Goal: Task Accomplishment & Management: Complete application form

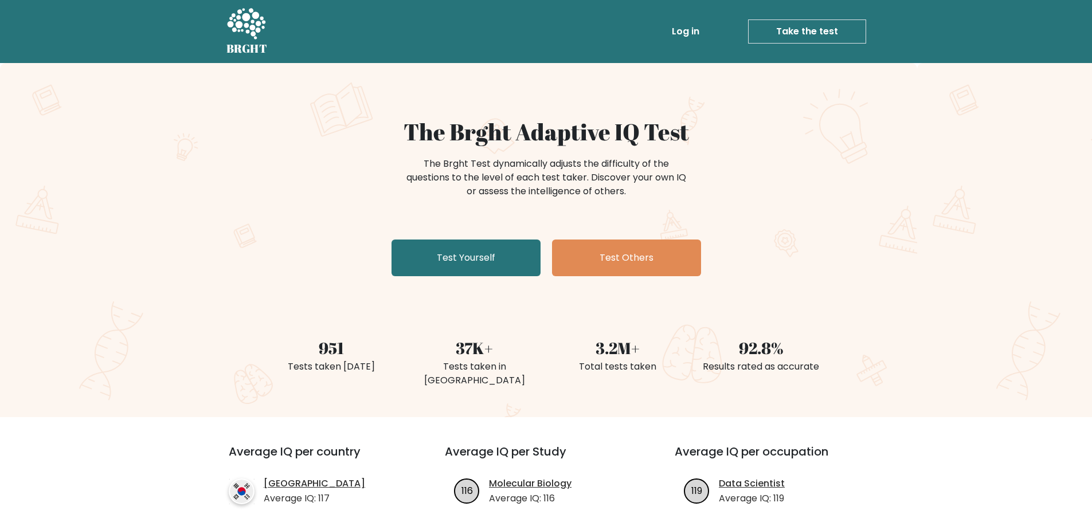
click at [440, 237] on div "The Brght Adaptive IQ Test The Brght Test dynamically adjusts the difficulty of…" at bounding box center [546, 199] width 573 height 163
click at [442, 246] on link "Test Yourself" at bounding box center [465, 258] width 149 height 37
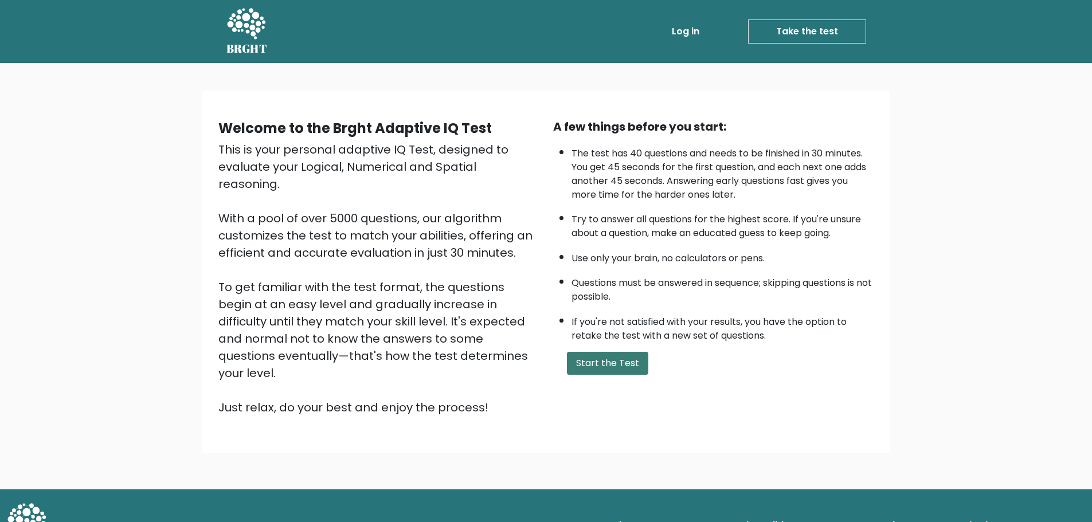
click at [622, 361] on button "Start the Test" at bounding box center [607, 363] width 81 height 23
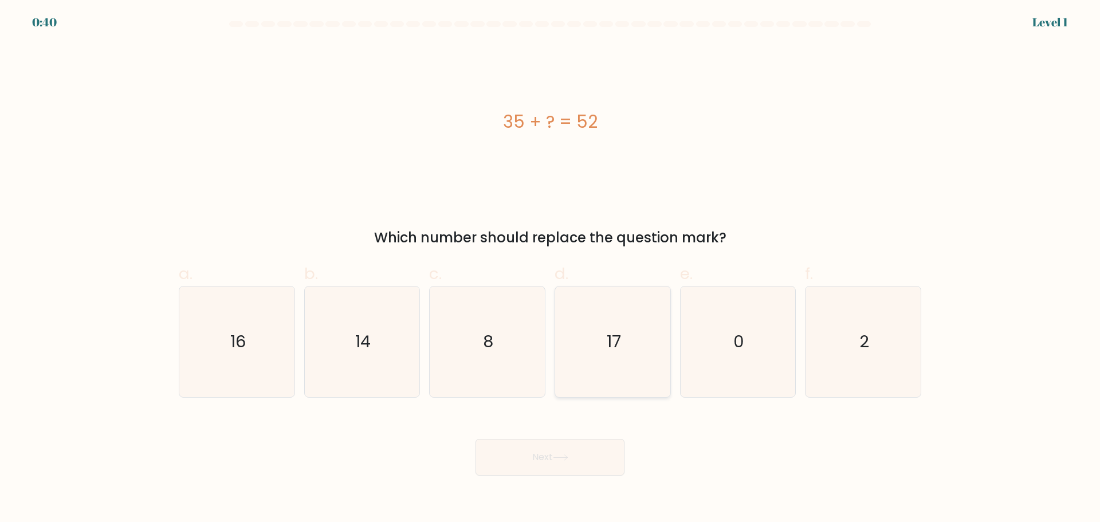
click at [578, 370] on icon "17" at bounding box center [613, 342] width 111 height 111
click at [551, 269] on input "d. 17" at bounding box center [550, 264] width 1 height 7
radio input "true"
click at [573, 442] on button "Next" at bounding box center [550, 457] width 149 height 37
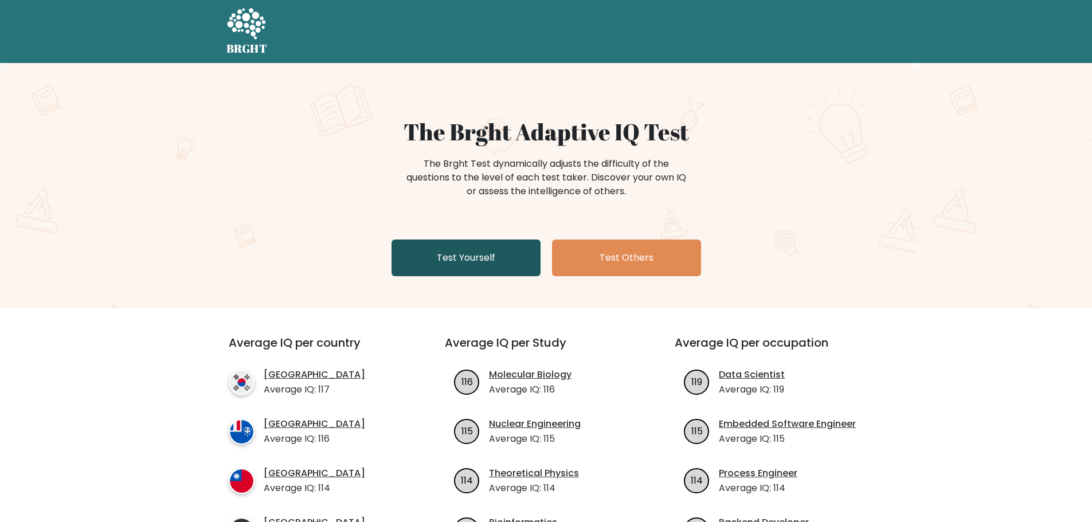
click at [465, 261] on link "Test Yourself" at bounding box center [465, 258] width 149 height 37
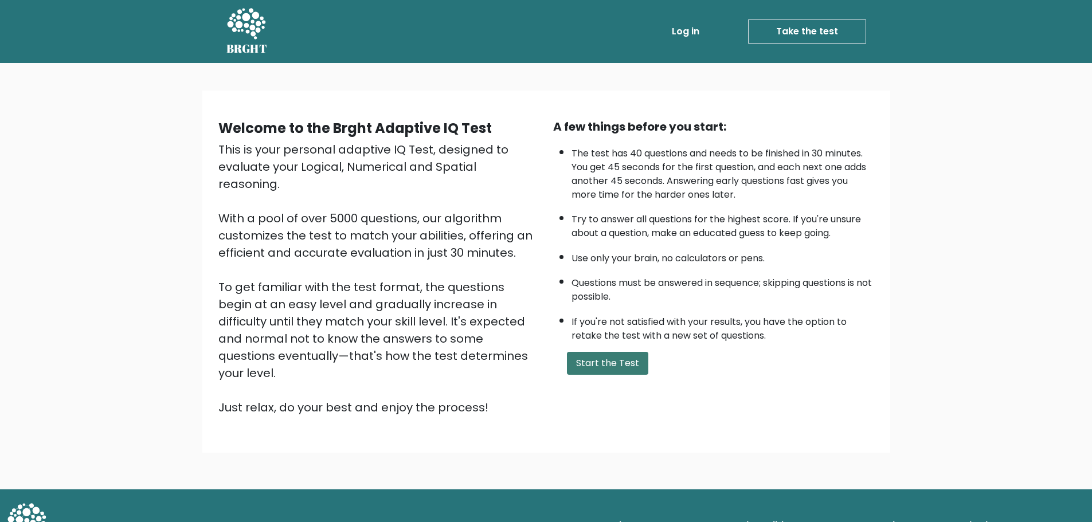
click at [606, 359] on button "Start the Test" at bounding box center [607, 363] width 81 height 23
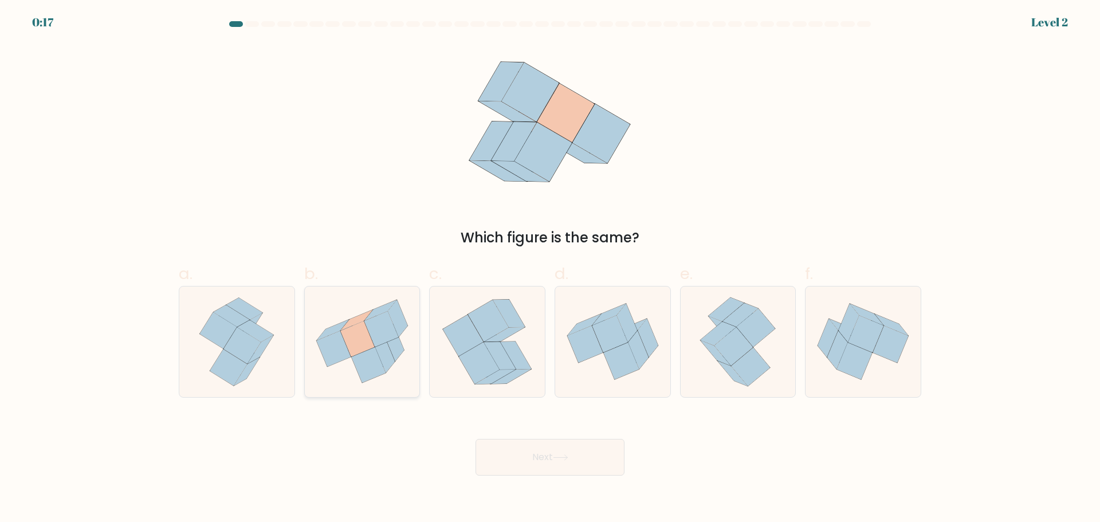
click at [340, 365] on icon at bounding box center [362, 341] width 115 height 103
click at [550, 269] on input "b." at bounding box center [550, 264] width 1 height 7
radio input "true"
click at [520, 460] on button "Next" at bounding box center [550, 457] width 149 height 37
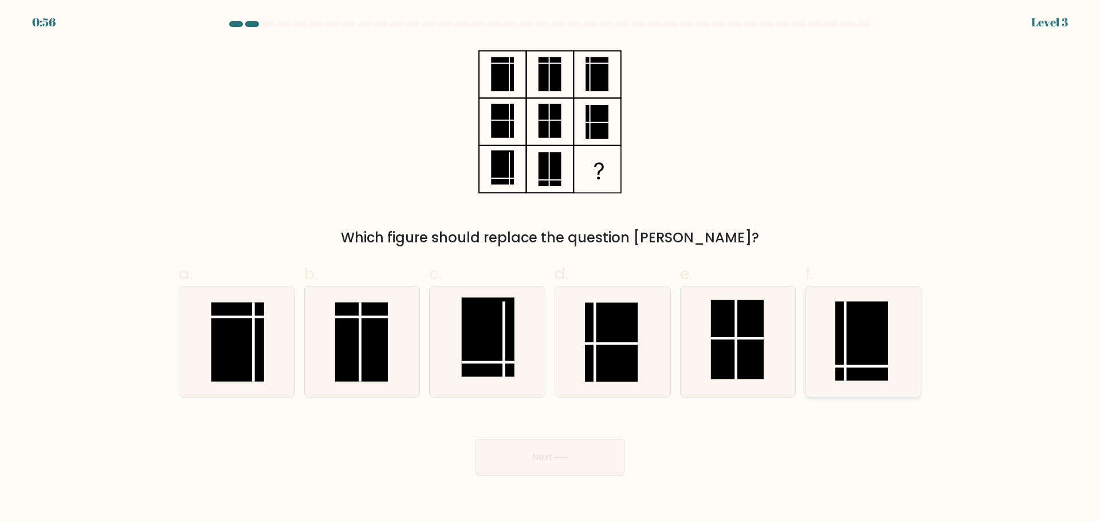
click at [857, 362] on rect at bounding box center [862, 340] width 53 height 79
click at [551, 269] on input "f." at bounding box center [550, 264] width 1 height 7
radio input "true"
click at [489, 465] on button "Next" at bounding box center [550, 457] width 149 height 37
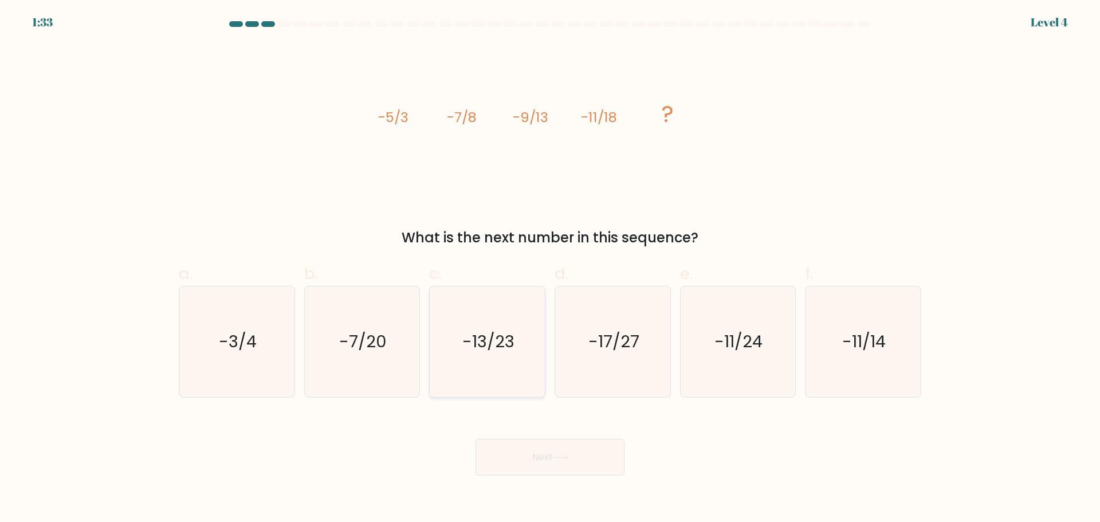
click at [457, 363] on icon "-13/23" at bounding box center [487, 342] width 111 height 111
click at [550, 269] on input "c. -13/23" at bounding box center [550, 264] width 1 height 7
radio input "true"
click at [568, 456] on icon at bounding box center [560, 458] width 15 height 6
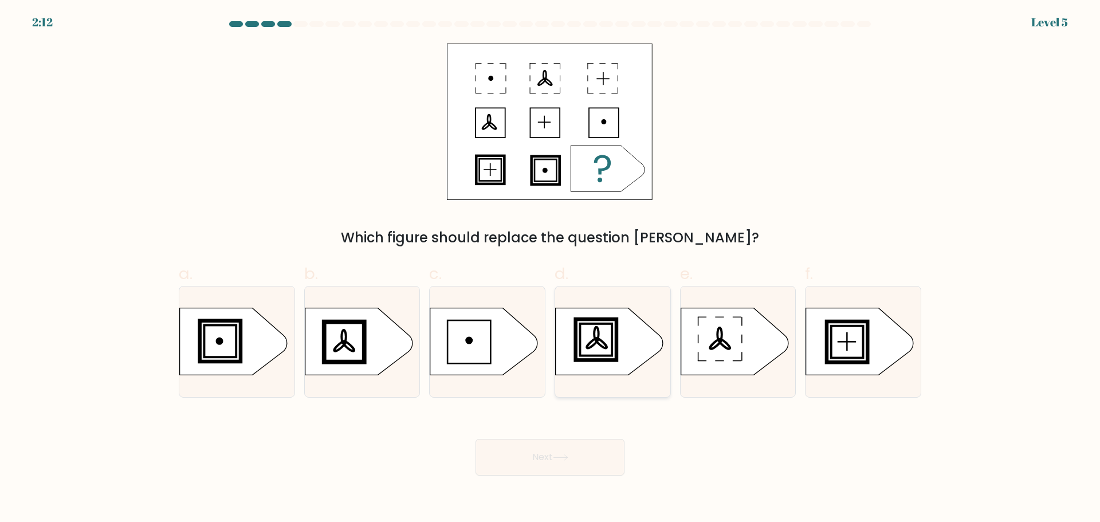
click at [610, 358] on rect at bounding box center [596, 339] width 37 height 37
click at [551, 269] on input "d." at bounding box center [550, 264] width 1 height 7
radio input "true"
click at [579, 463] on button "Next" at bounding box center [550, 457] width 149 height 37
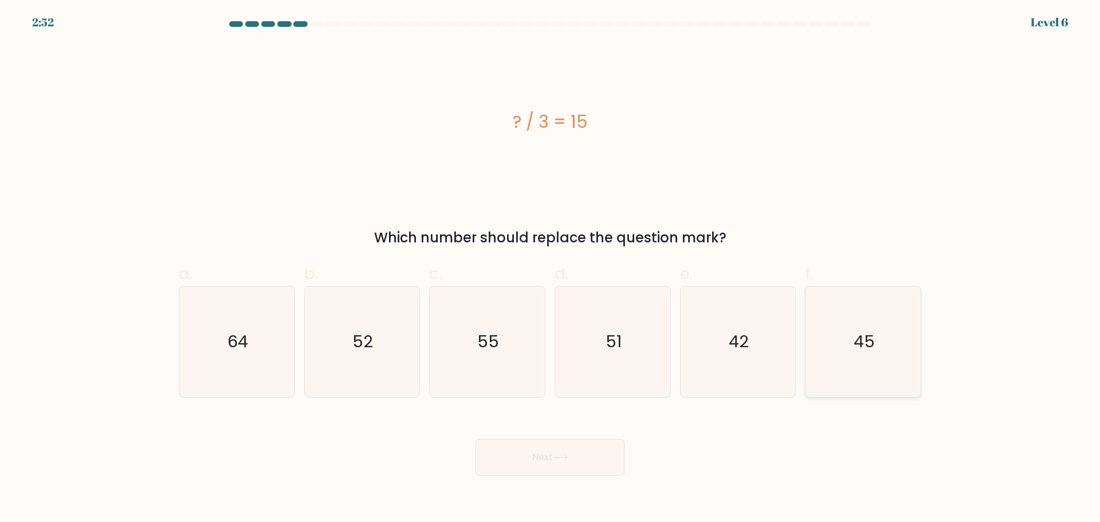
drag, startPoint x: 859, startPoint y: 350, endPoint x: 837, endPoint y: 370, distance: 29.6
click at [859, 350] on text "45" at bounding box center [864, 341] width 21 height 23
click at [551, 269] on input "f. 45" at bounding box center [550, 264] width 1 height 7
radio input "true"
click at [598, 456] on button "Next" at bounding box center [550, 457] width 149 height 37
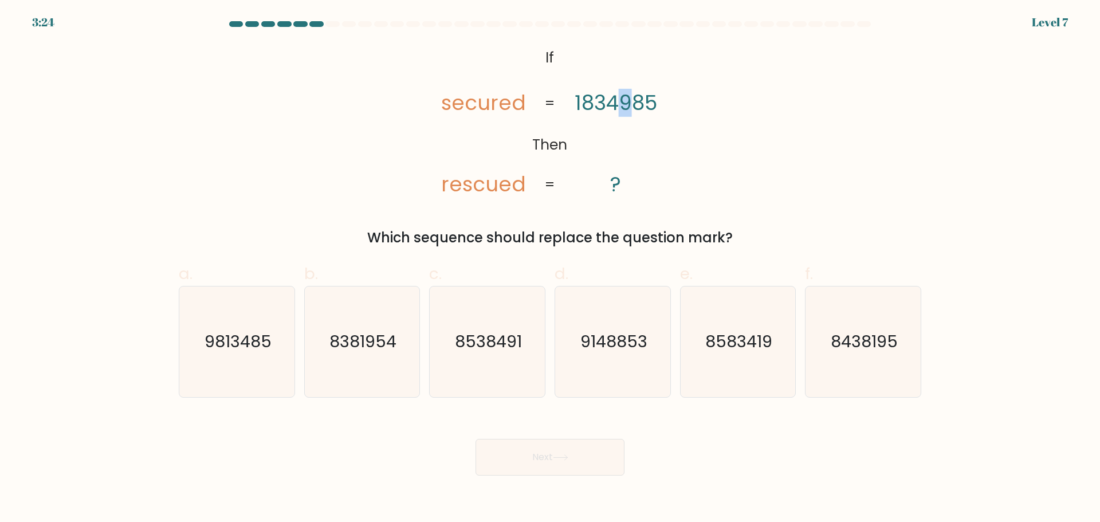
drag, startPoint x: 631, startPoint y: 99, endPoint x: 620, endPoint y: 103, distance: 11.8
click at [620, 103] on tspan "1834985" at bounding box center [616, 103] width 83 height 28
click at [234, 343] on text "9813485" at bounding box center [238, 341] width 67 height 23
click at [550, 269] on input "a. 9813485" at bounding box center [550, 264] width 1 height 7
radio input "true"
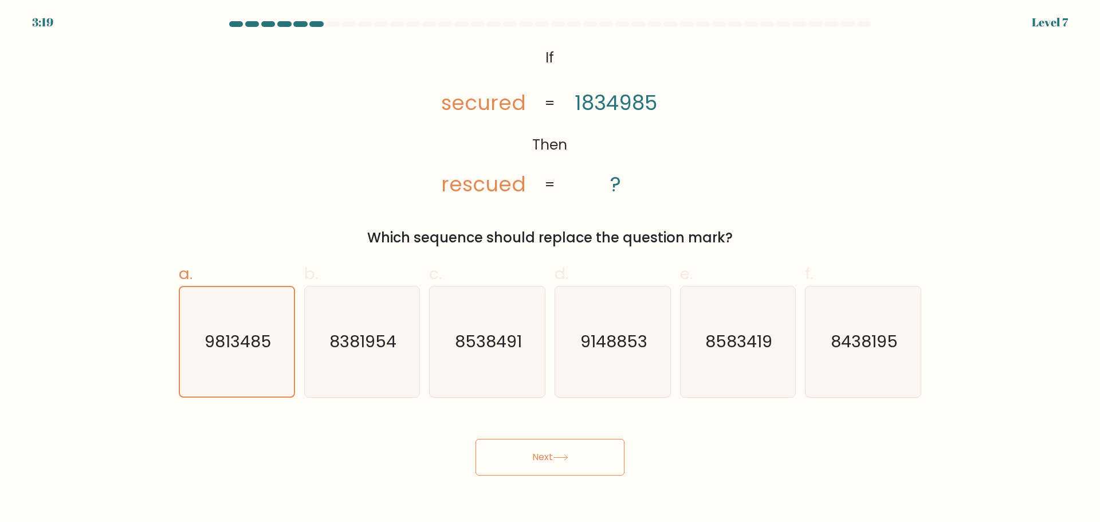
click at [538, 457] on button "Next" at bounding box center [550, 457] width 149 height 37
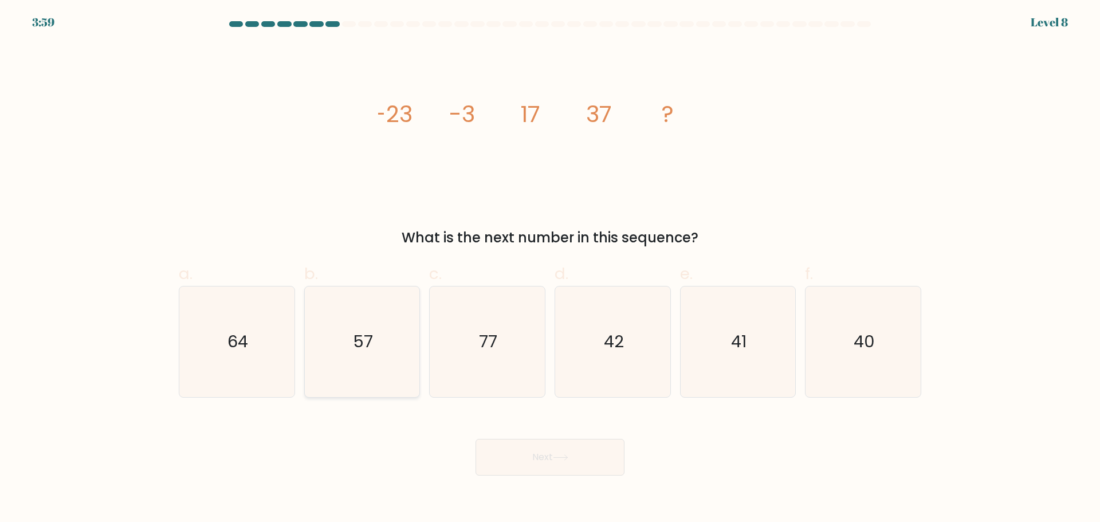
click at [312, 357] on icon "57" at bounding box center [362, 342] width 111 height 111
click at [550, 269] on input "b. 57" at bounding box center [550, 264] width 1 height 7
radio input "true"
click at [537, 455] on button "Next" at bounding box center [550, 457] width 149 height 37
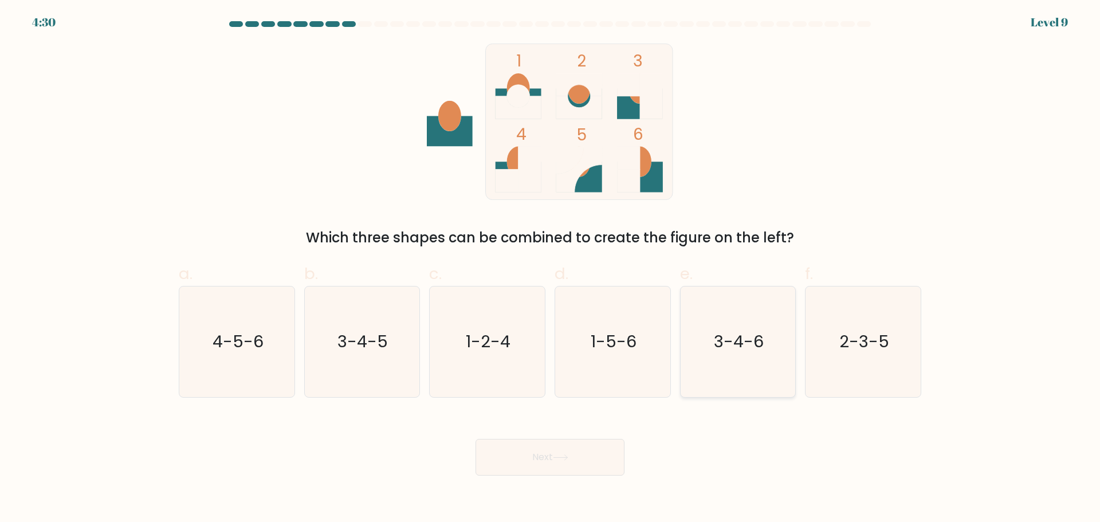
click at [730, 366] on icon "3-4-6" at bounding box center [738, 342] width 111 height 111
click at [551, 269] on input "e. 3-4-6" at bounding box center [550, 264] width 1 height 7
radio input "true"
click at [671, 473] on div "Next" at bounding box center [550, 444] width 757 height 64
click at [600, 457] on button "Next" at bounding box center [550, 457] width 149 height 37
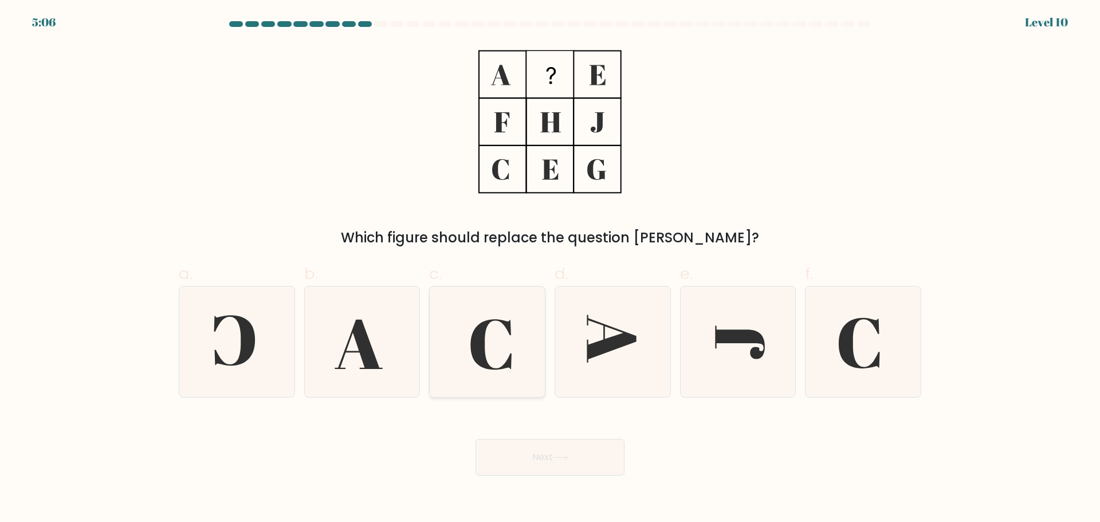
click at [497, 344] on icon at bounding box center [487, 342] width 111 height 111
click at [550, 269] on input "c." at bounding box center [550, 264] width 1 height 7
radio input "true"
click at [536, 460] on button "Next" at bounding box center [550, 457] width 149 height 37
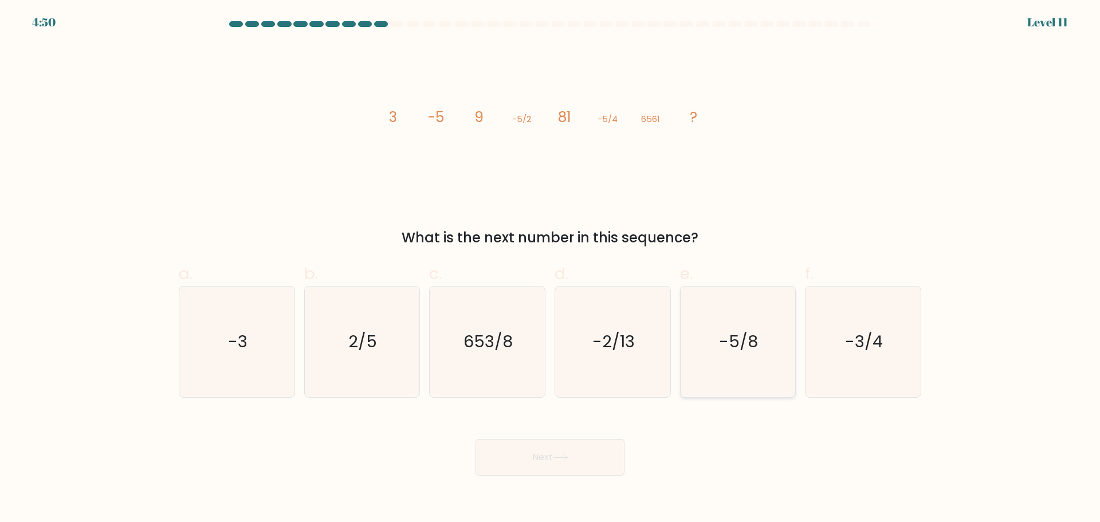
click at [742, 347] on text "-5/8" at bounding box center [739, 341] width 39 height 23
click at [551, 269] on input "e. -5/8" at bounding box center [550, 264] width 1 height 7
radio input "true"
click at [569, 447] on button "Next" at bounding box center [550, 457] width 149 height 37
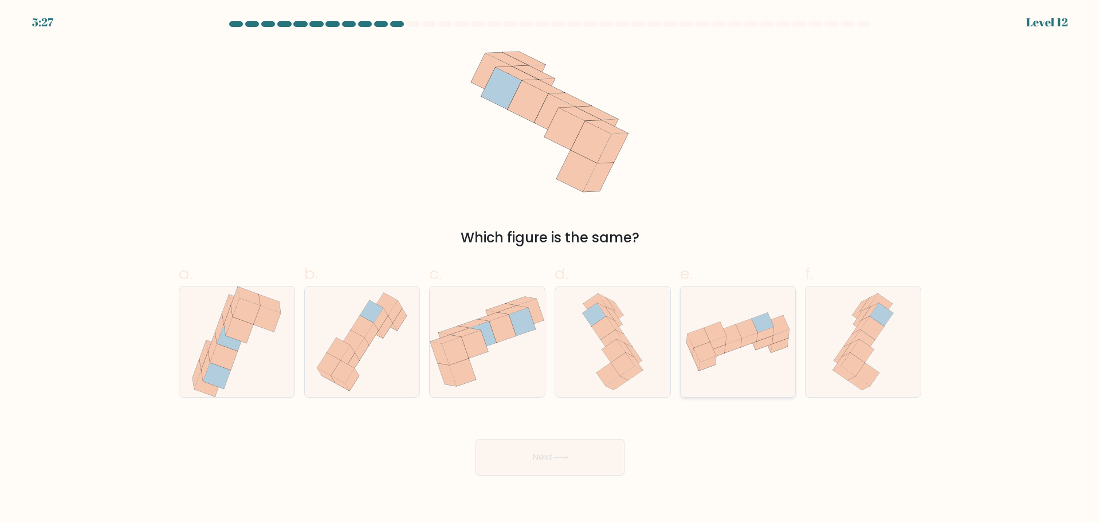
click at [749, 367] on icon at bounding box center [738, 342] width 115 height 64
click at [551, 269] on input "e." at bounding box center [550, 264] width 1 height 7
radio input "true"
click at [560, 449] on button "Next" at bounding box center [550, 457] width 149 height 37
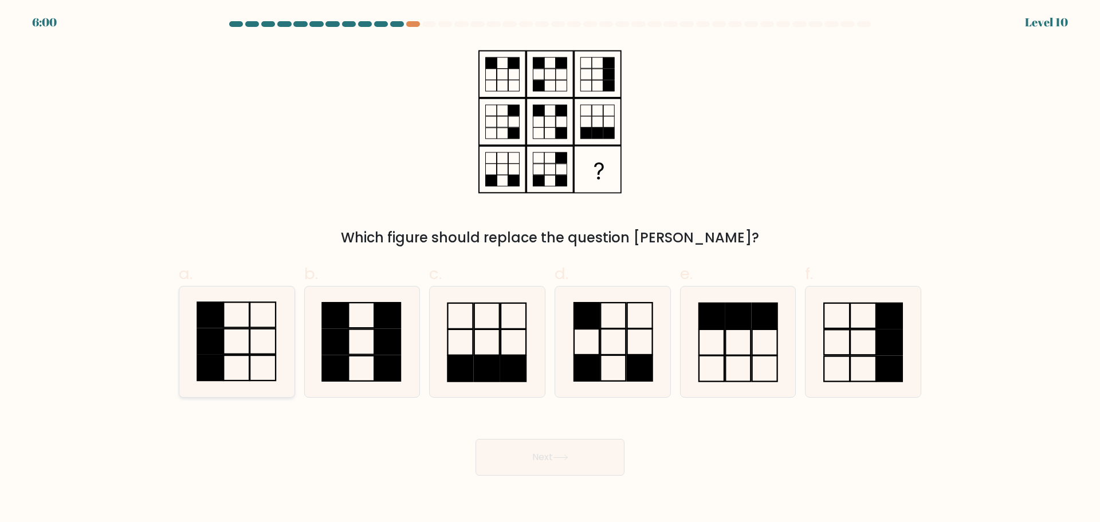
click at [288, 354] on icon at bounding box center [237, 342] width 111 height 111
click at [550, 269] on input "a." at bounding box center [550, 264] width 1 height 7
radio input "true"
click at [502, 457] on button "Next" at bounding box center [550, 457] width 149 height 37
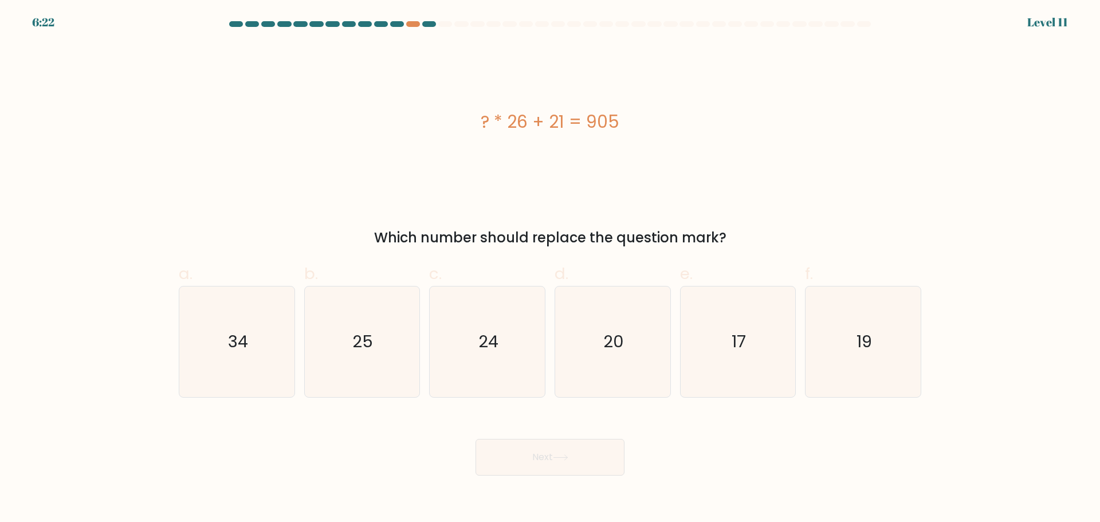
click at [773, 139] on div "? * 26 + 21 = 905" at bounding box center [550, 122] width 743 height 156
click at [268, 351] on icon "34" at bounding box center [237, 342] width 111 height 111
click at [550, 269] on input "a. 34" at bounding box center [550, 264] width 1 height 7
radio input "true"
click at [524, 469] on button "Next" at bounding box center [550, 457] width 149 height 37
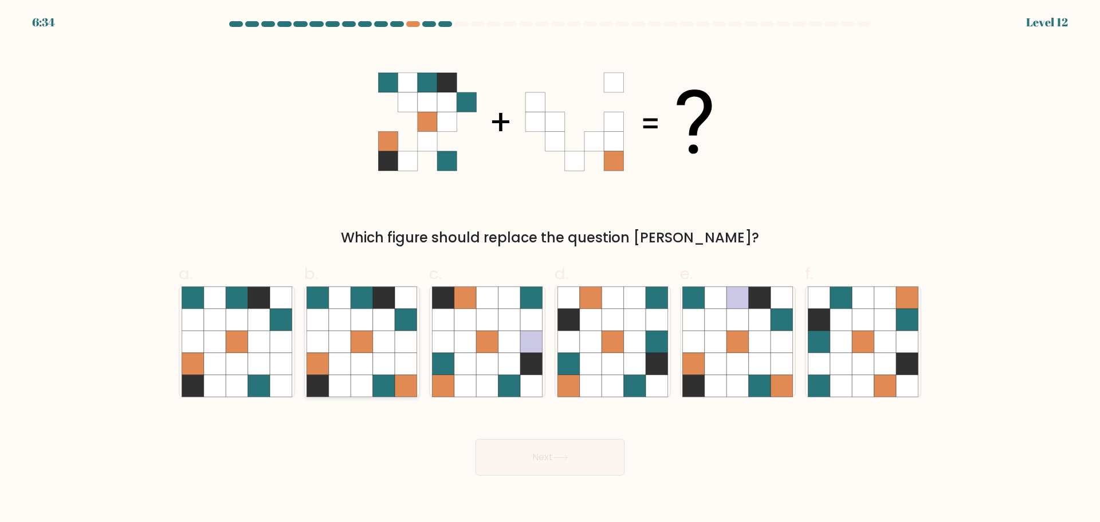
click at [334, 383] on icon at bounding box center [340, 386] width 22 height 22
click at [550, 269] on input "b." at bounding box center [550, 264] width 1 height 7
radio input "true"
click at [593, 457] on button "Next" at bounding box center [550, 457] width 149 height 37
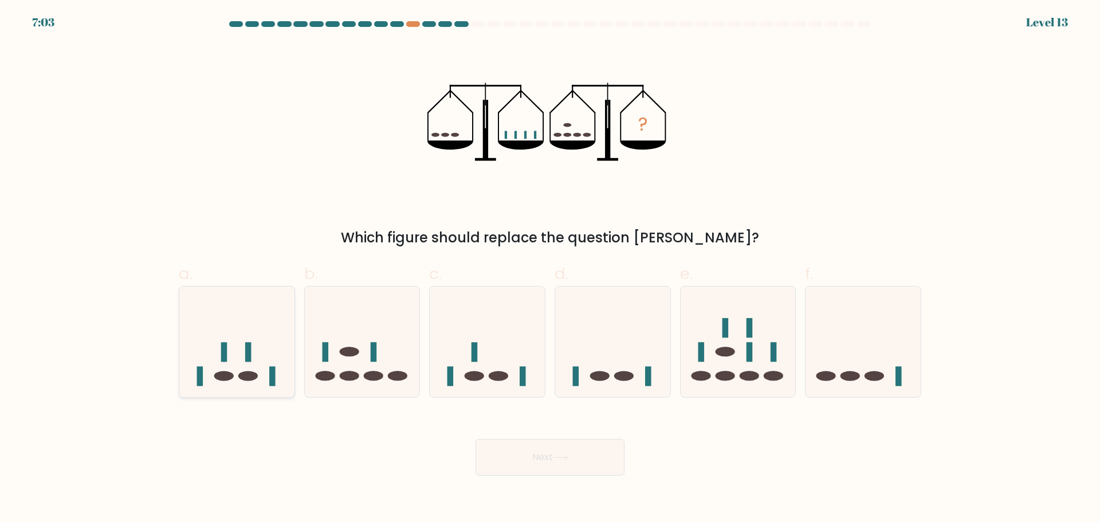
click at [225, 391] on div at bounding box center [237, 342] width 116 height 112
click at [550, 269] on input "a." at bounding box center [550, 264] width 1 height 7
radio input "true"
click at [532, 462] on button "Next" at bounding box center [550, 457] width 149 height 37
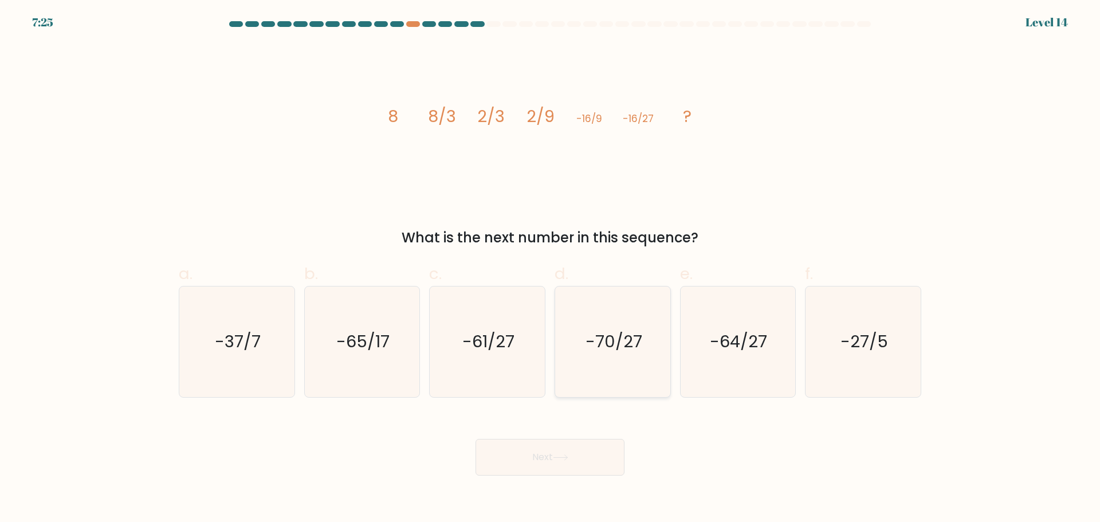
click at [589, 367] on icon "-70/27" at bounding box center [613, 342] width 111 height 111
click at [551, 269] on input "d. -70/27" at bounding box center [550, 264] width 1 height 7
radio input "true"
click at [739, 373] on icon "-64/27" at bounding box center [738, 342] width 111 height 111
click at [551, 269] on input "e. -64/27" at bounding box center [550, 264] width 1 height 7
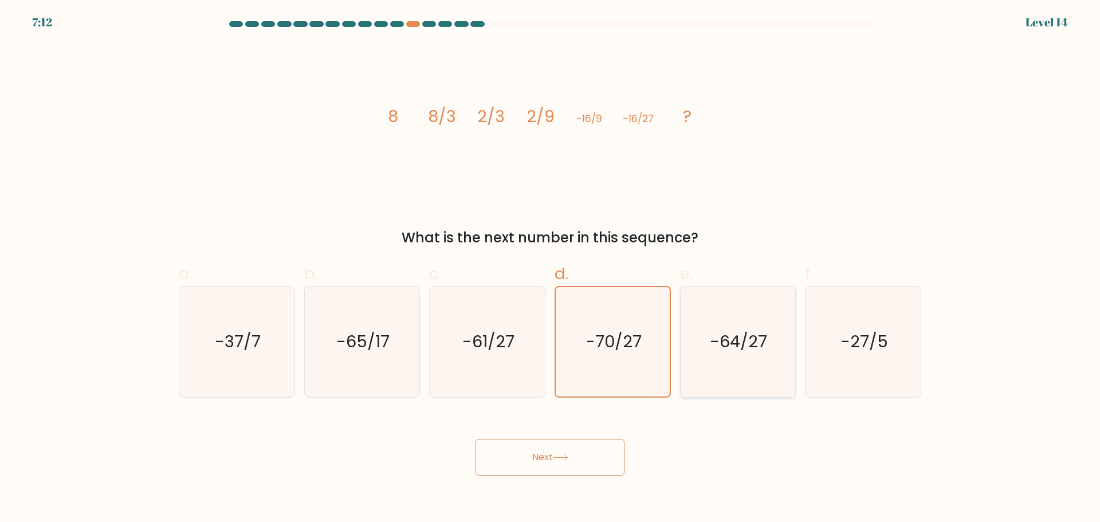
radio input "true"
click at [563, 466] on button "Next" at bounding box center [550, 457] width 149 height 37
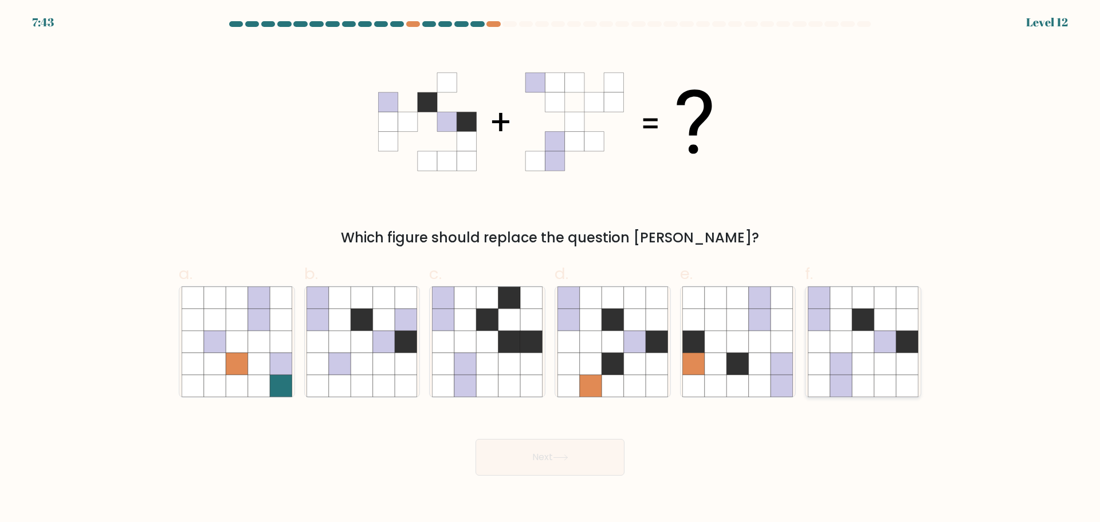
click at [879, 371] on icon at bounding box center [886, 363] width 22 height 22
click at [551, 269] on input "f." at bounding box center [550, 264] width 1 height 7
radio input "true"
click at [549, 472] on button "Next" at bounding box center [550, 457] width 149 height 37
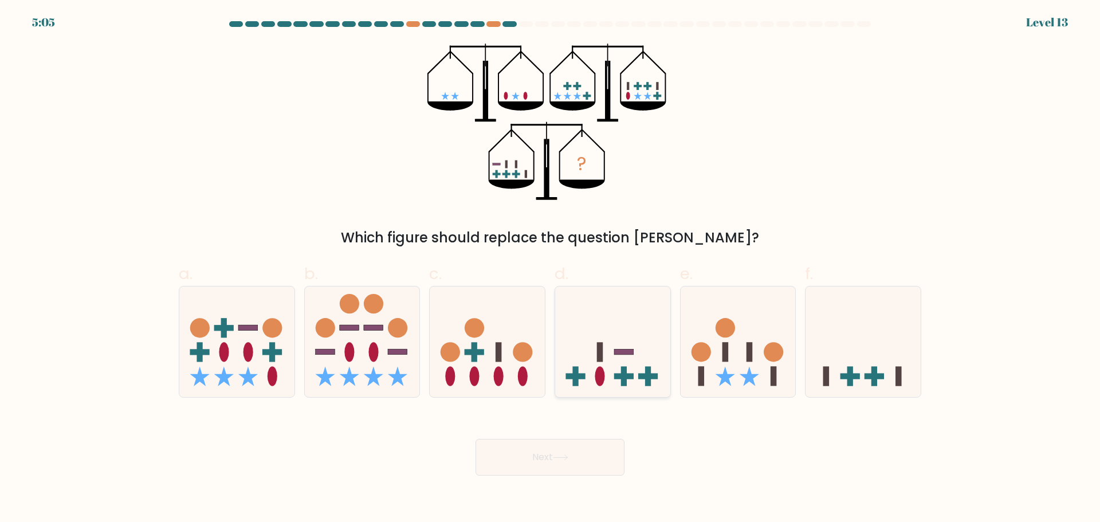
click at [596, 370] on icon at bounding box center [612, 341] width 115 height 95
click at [551, 269] on input "d." at bounding box center [550, 264] width 1 height 7
radio input "true"
click at [613, 467] on button "Next" at bounding box center [550, 457] width 149 height 37
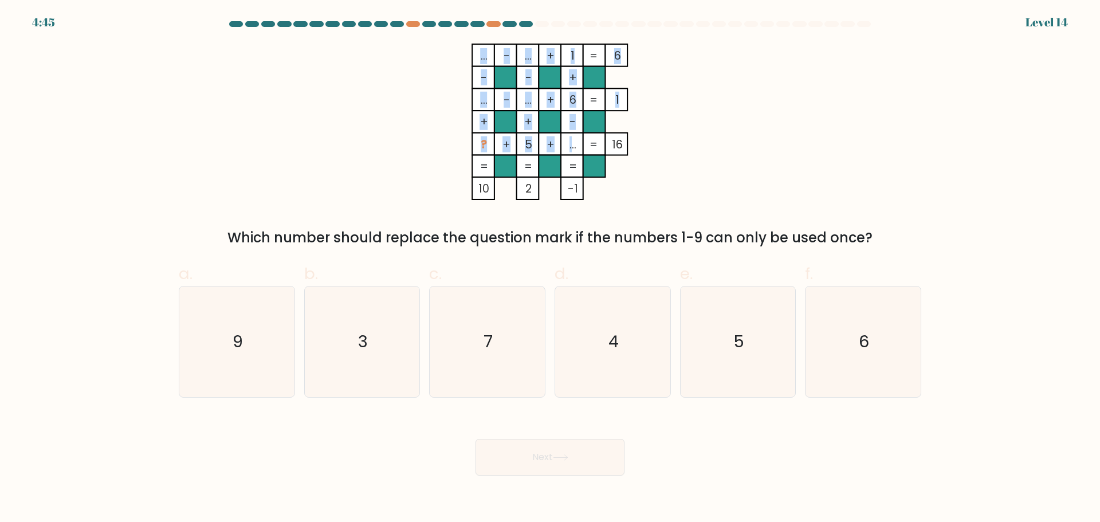
drag, startPoint x: 578, startPoint y: 143, endPoint x: 570, endPoint y: 146, distance: 8.5
click at [570, 146] on icon "... - ... + 1 6 - - + ... - ... + 6 1 + + - ? + 5 + ... = 16 = = = = 10 2 -1 =" at bounding box center [550, 122] width 344 height 156
click at [570, 146] on tspan "..." at bounding box center [573, 144] width 7 height 16
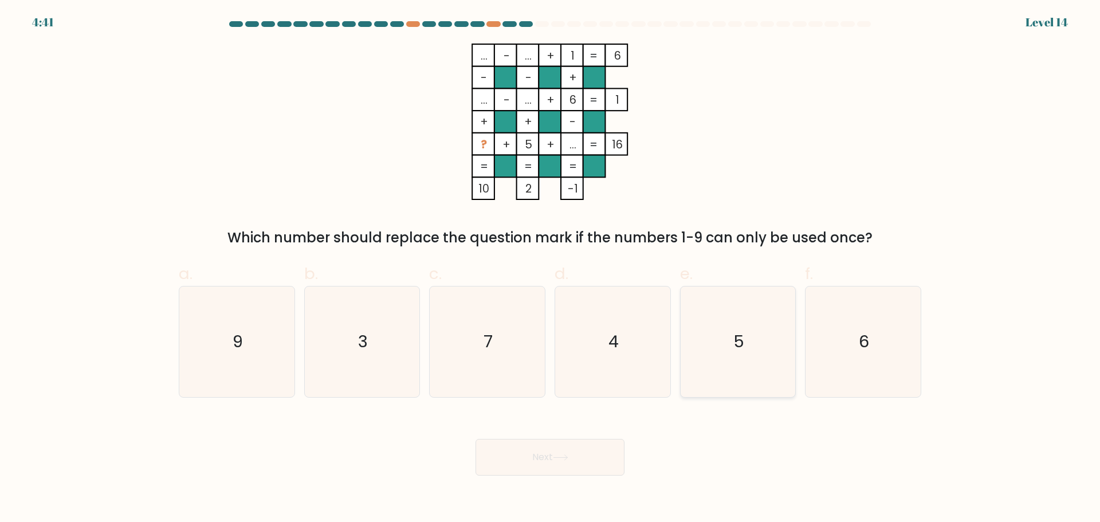
click at [726, 335] on icon "5" at bounding box center [738, 342] width 111 height 111
click at [551, 269] on input "e. 5" at bounding box center [550, 264] width 1 height 7
radio input "true"
click at [589, 466] on button "Next" at bounding box center [550, 457] width 149 height 37
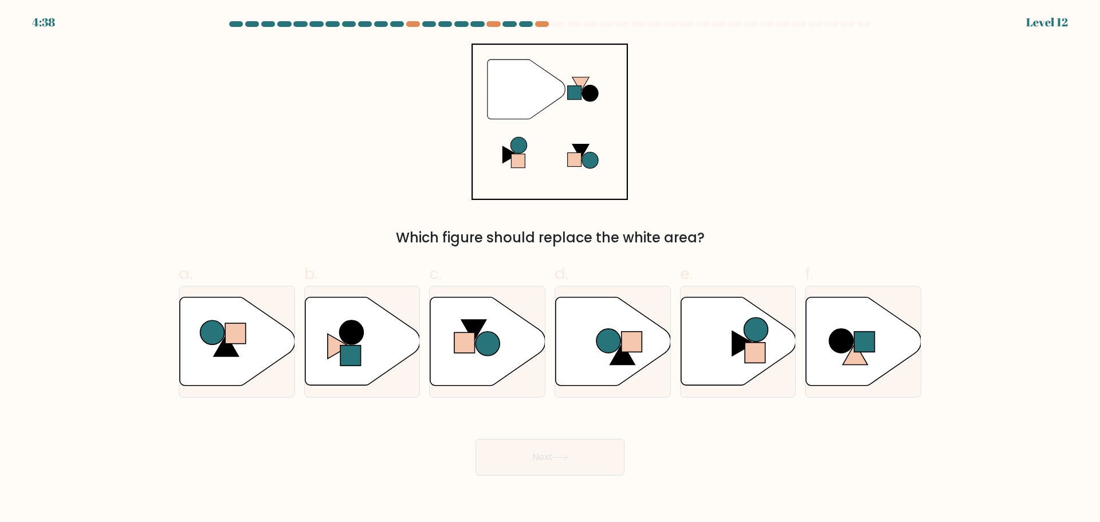
click at [44, 22] on form at bounding box center [550, 248] width 1100 height 455
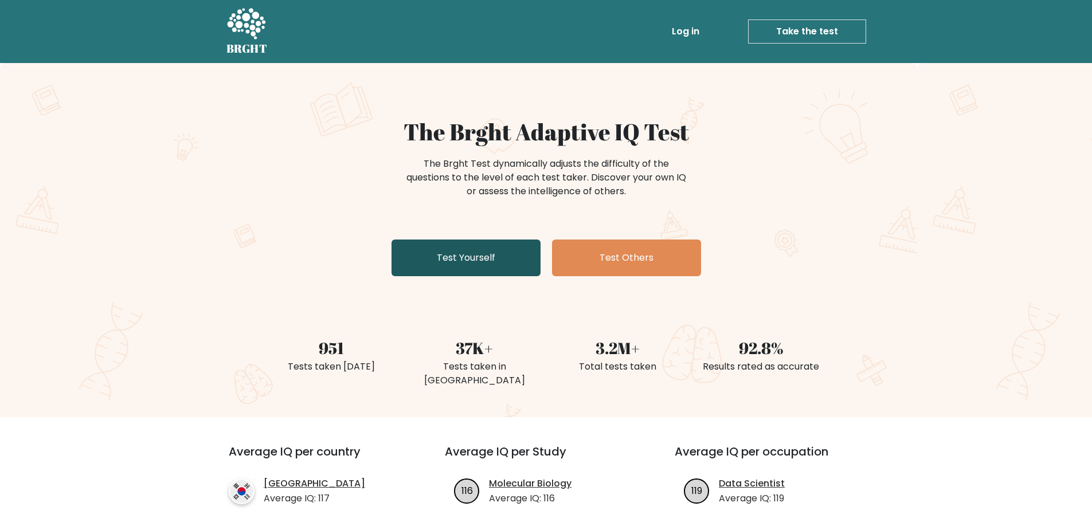
click at [432, 249] on link "Test Yourself" at bounding box center [465, 258] width 149 height 37
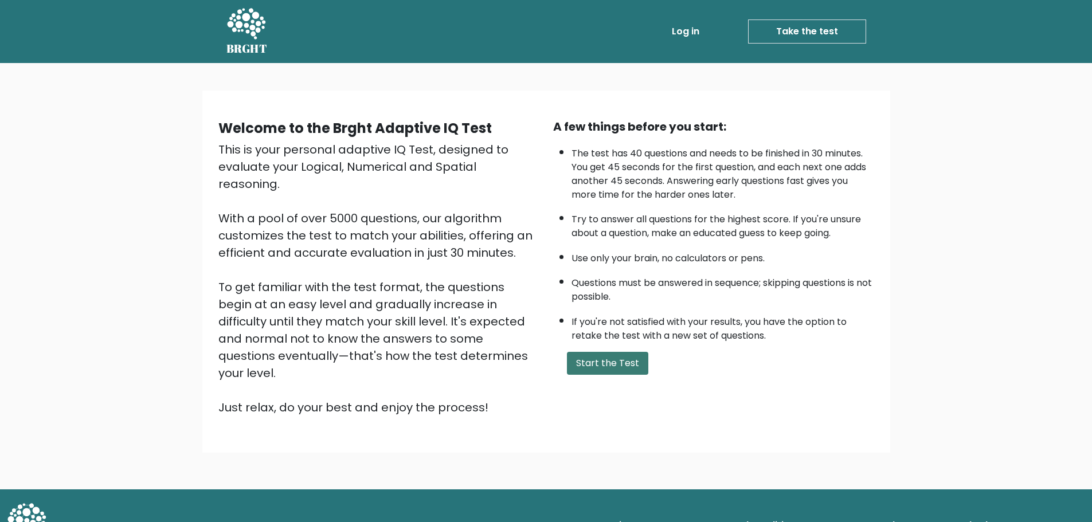
click at [597, 367] on button "Start the Test" at bounding box center [607, 363] width 81 height 23
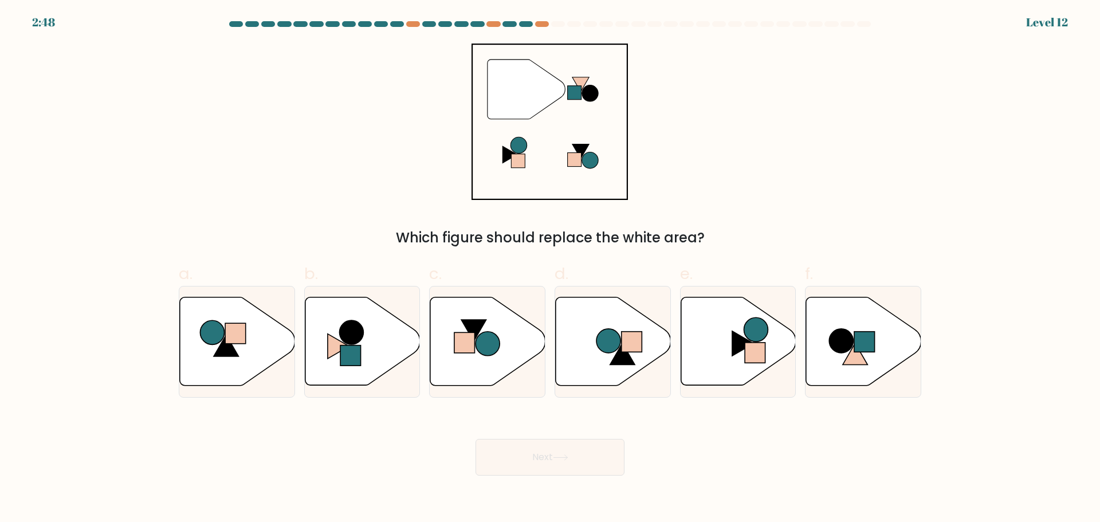
click at [49, 25] on form at bounding box center [550, 248] width 1100 height 455
